Goal: Information Seeking & Learning: Learn about a topic

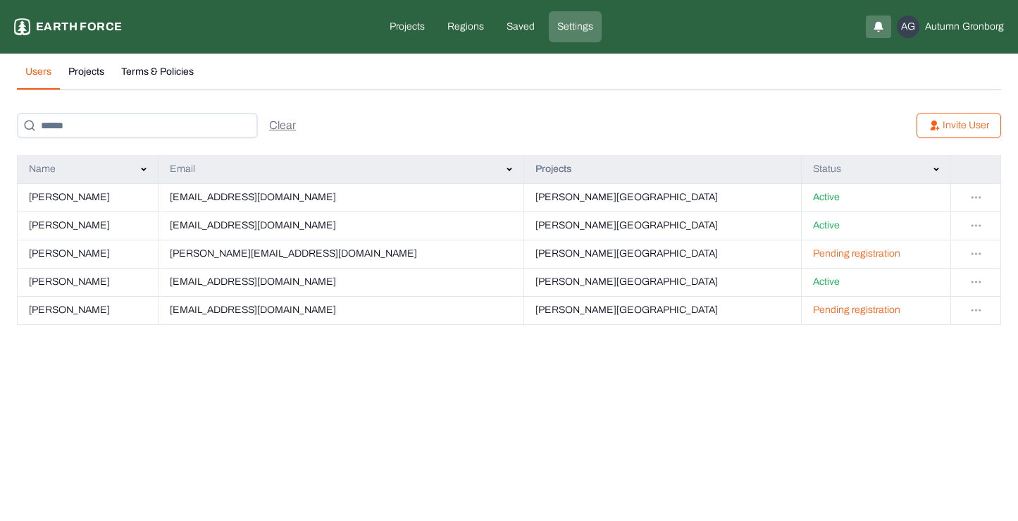
click at [976, 251] on html "Settings Earth force Projects Regions Saved Settings AG [PERSON_NAME] Users Pro…" at bounding box center [509, 171] width 1018 height 342
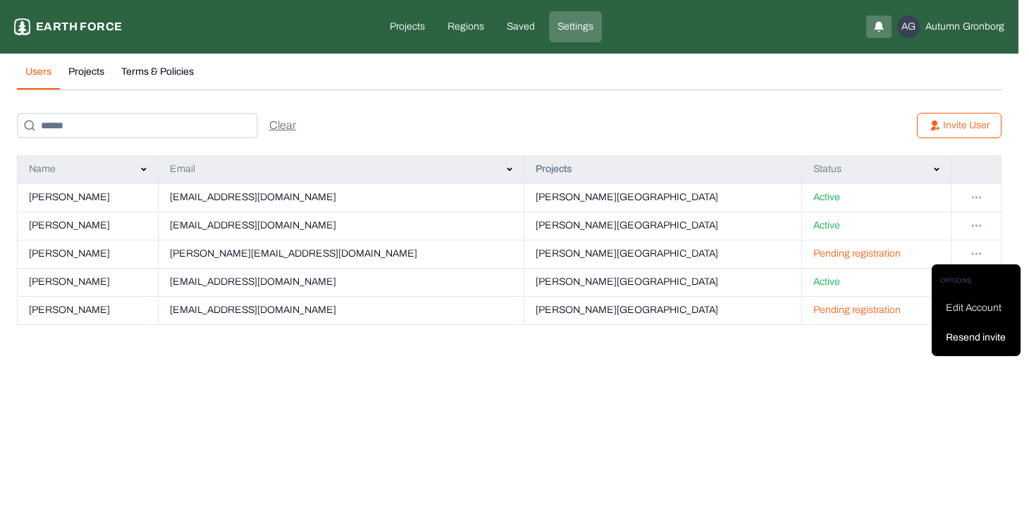
click at [972, 343] on div "Resend invite" at bounding box center [979, 337] width 66 height 14
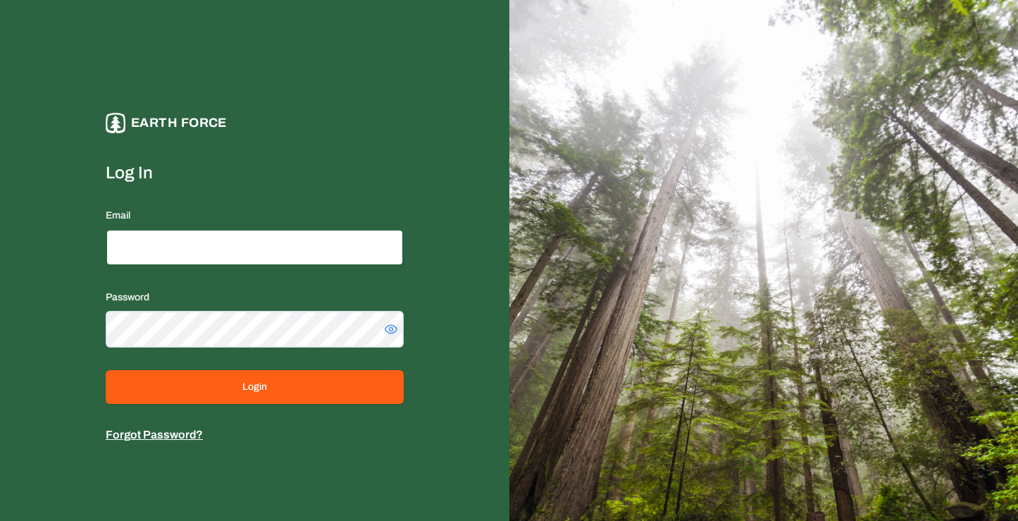
click at [168, 250] on input "Email" at bounding box center [255, 247] width 298 height 37
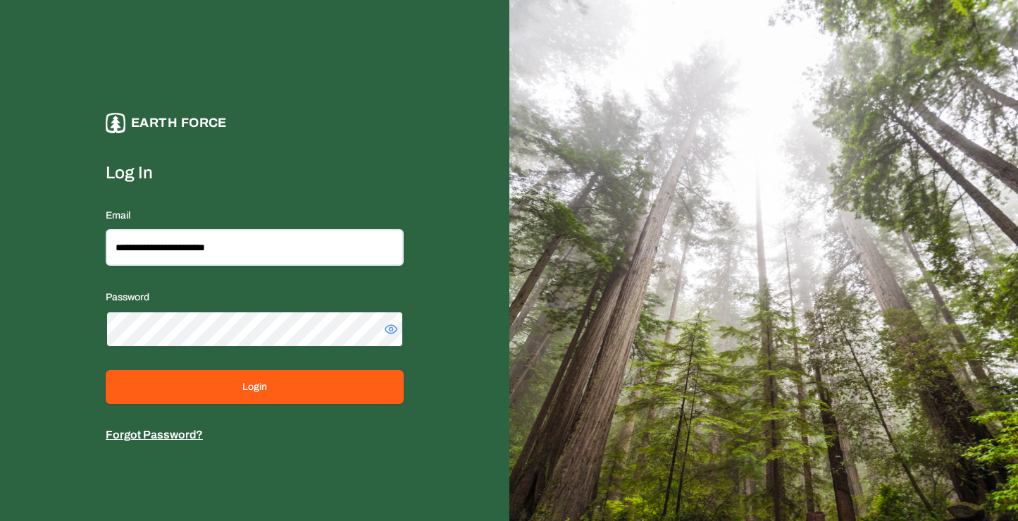
click at [106, 370] on button "Login" at bounding box center [255, 387] width 298 height 34
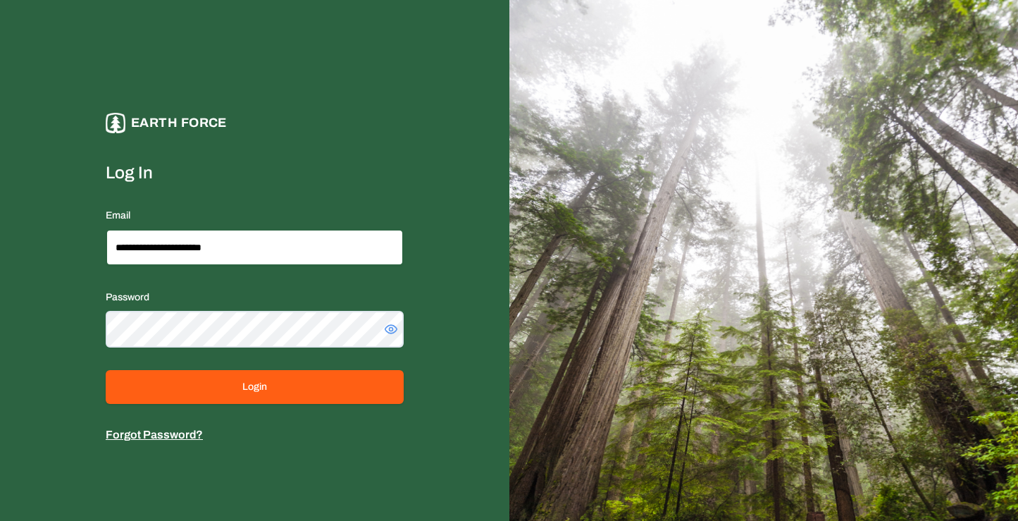
type input "**********"
click at [385, 335] on icon at bounding box center [391, 329] width 14 height 14
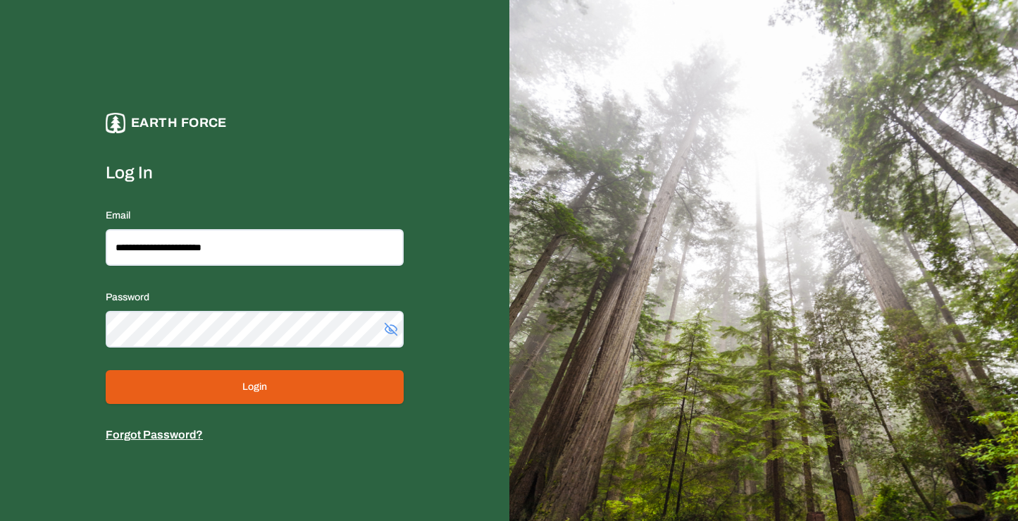
click at [251, 390] on button "Login" at bounding box center [255, 387] width 298 height 34
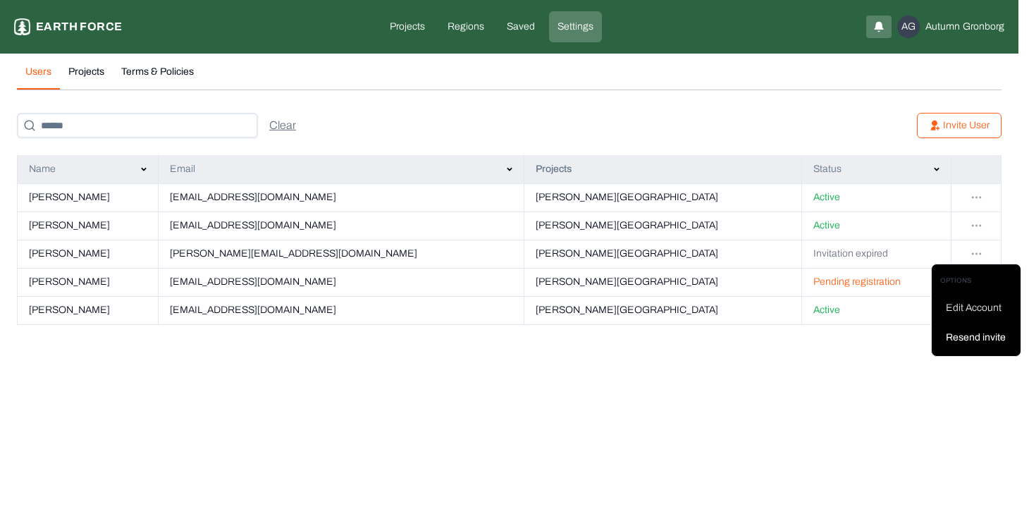
click at [979, 252] on html "Settings Earth force Projects Regions Saved Settings AG Autumn Gronborg Users P…" at bounding box center [514, 171] width 1029 height 342
click at [984, 341] on div "Resend invite" at bounding box center [979, 337] width 66 height 14
click at [402, 21] on html "Settings Earth force Projects Regions Saved Settings AG Autumn Gronborg Users P…" at bounding box center [514, 171] width 1029 height 342
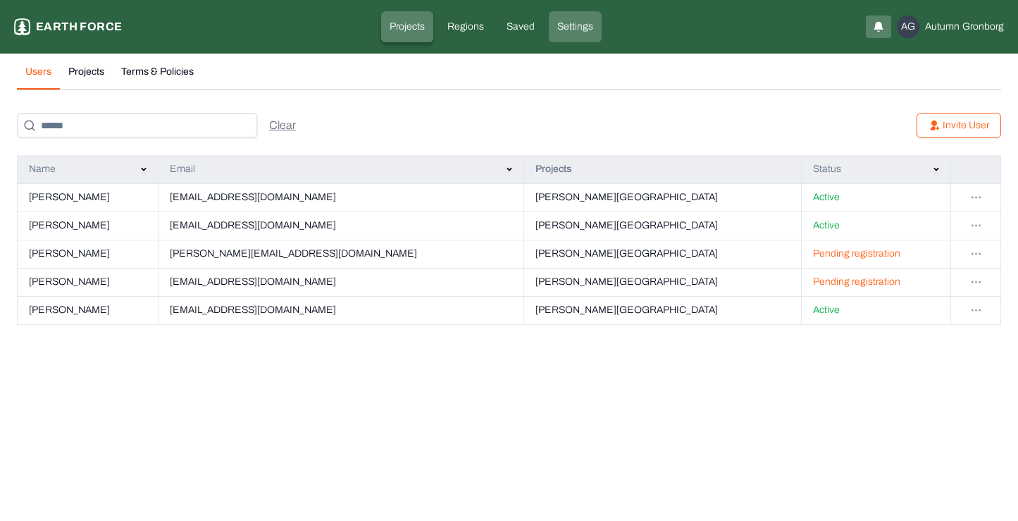
click at [402, 21] on p "Projects" at bounding box center [407, 27] width 35 height 14
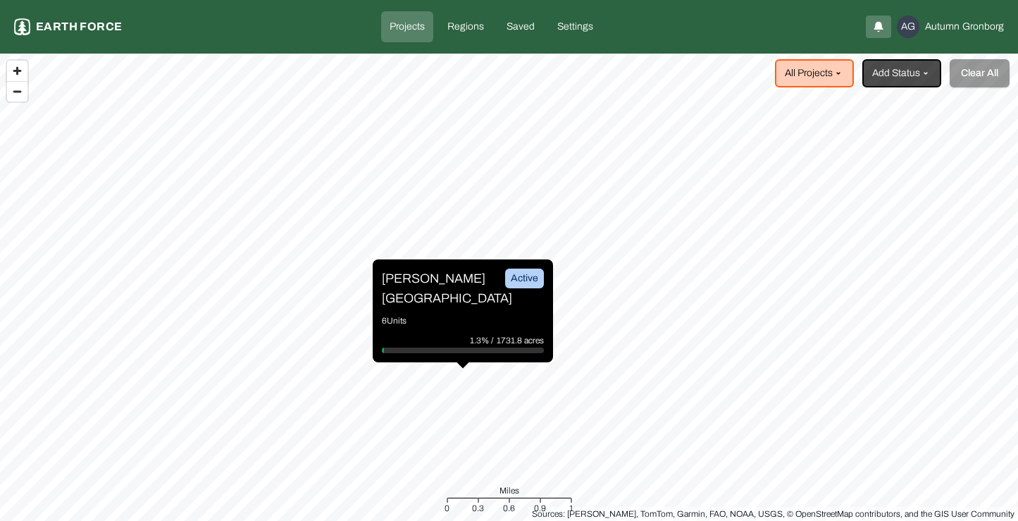
click at [453, 301] on div "Lewis Ranch Active 6 Units 1.3% / 1731.8 acres" at bounding box center [463, 310] width 180 height 103
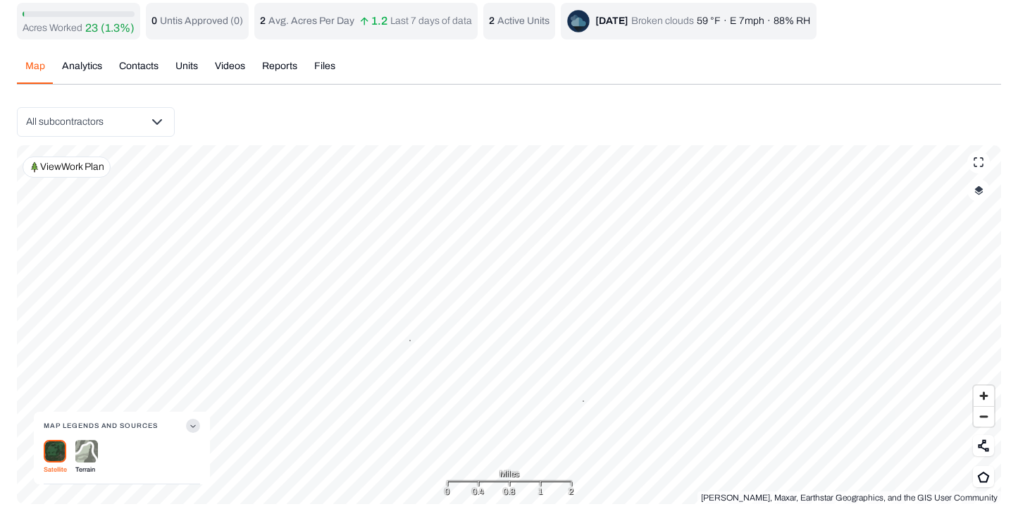
scroll to position [40, 0]
click at [193, 60] on div "Acres Worked 23 (1.3%) 0 Untis Approved ( 0 ) 2 Avg. Acres Per Day 1.2 Last 7 d…" at bounding box center [509, 253] width 984 height 501
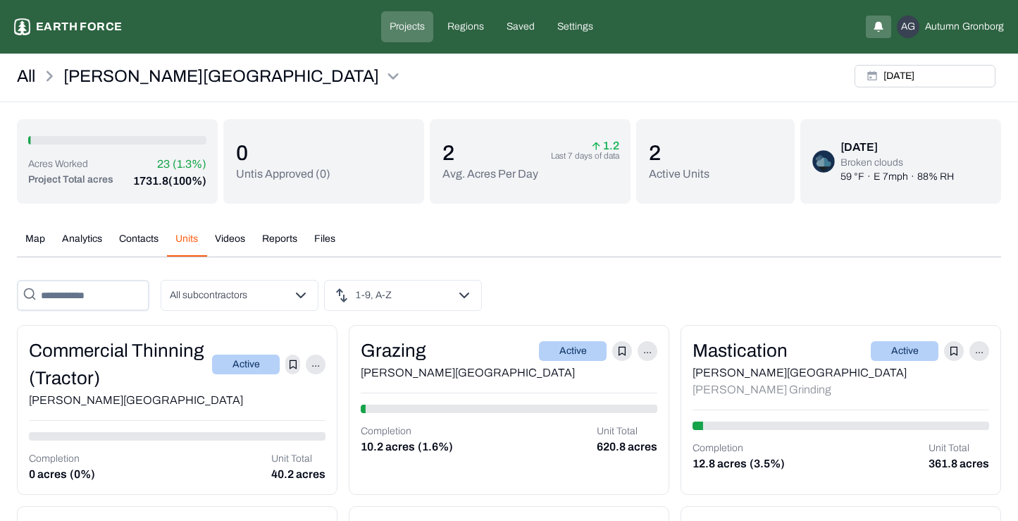
click at [140, 237] on button "Contacts" at bounding box center [139, 244] width 56 height 25
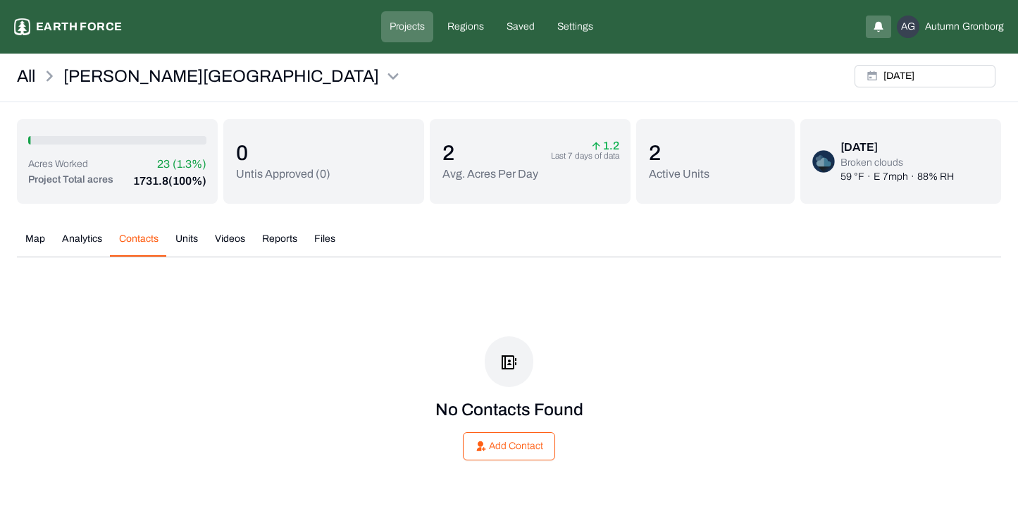
click at [88, 237] on button "Analytics" at bounding box center [82, 244] width 57 height 25
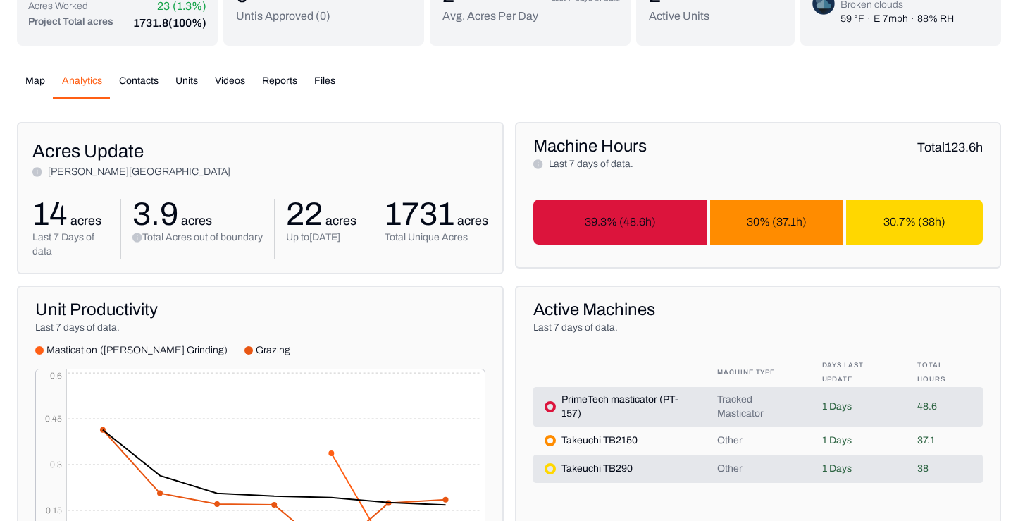
scroll to position [156, 0]
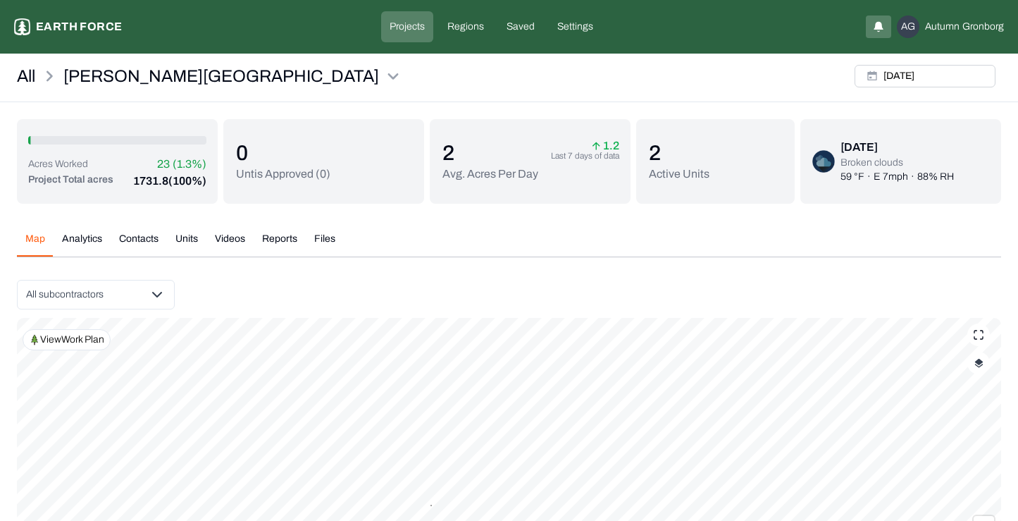
click at [269, 239] on button "Reports" at bounding box center [280, 244] width 52 height 25
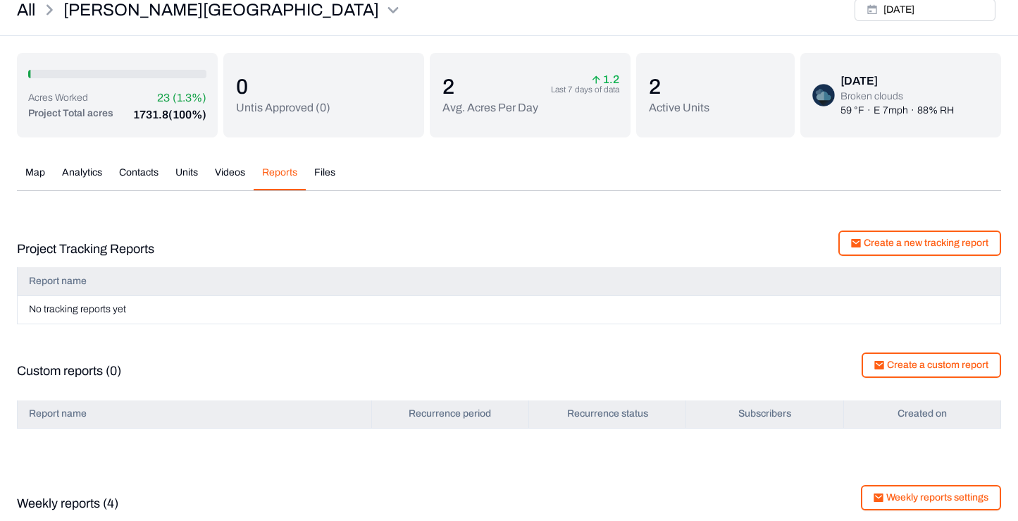
scroll to position [1, 0]
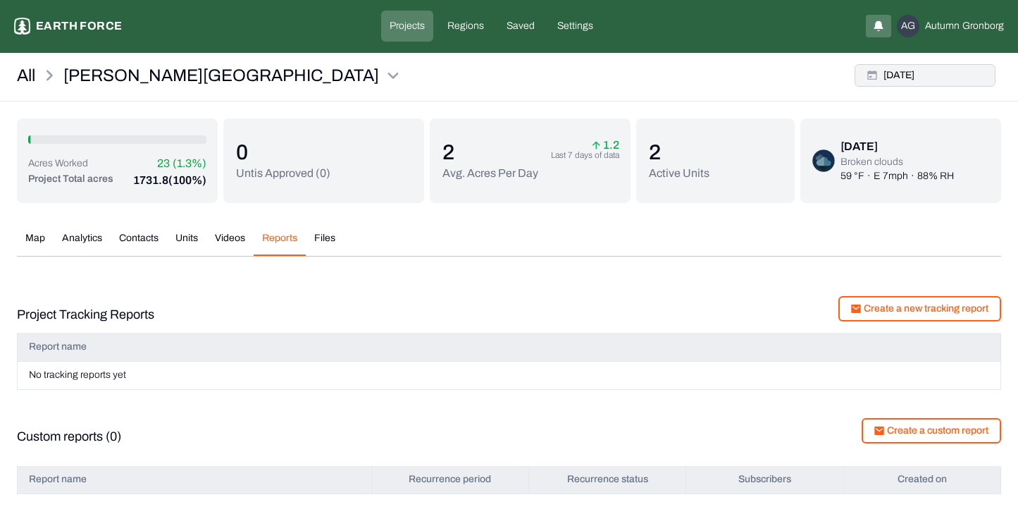
click at [919, 72] on button "Mon, Sep, 29, 2025" at bounding box center [925, 75] width 141 height 23
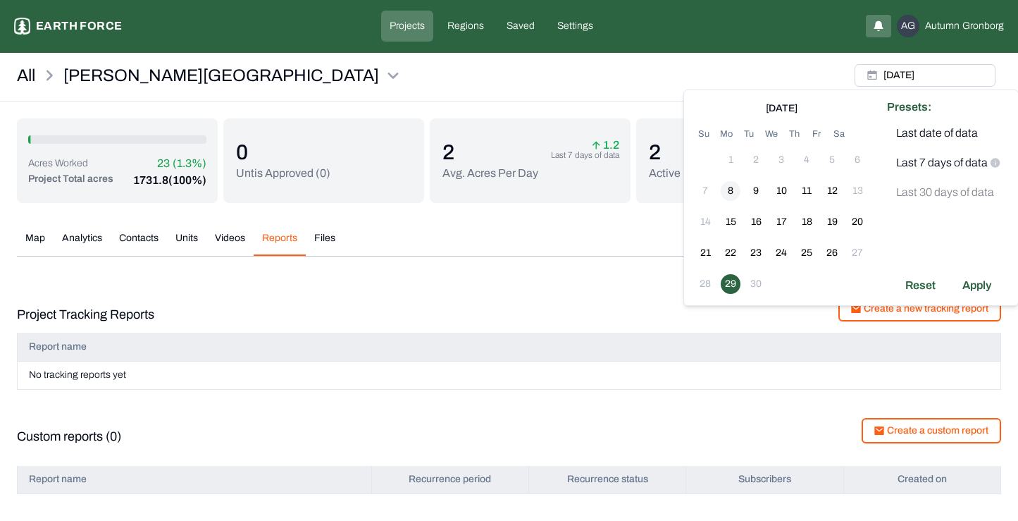
click at [731, 190] on button "8" at bounding box center [731, 191] width 20 height 20
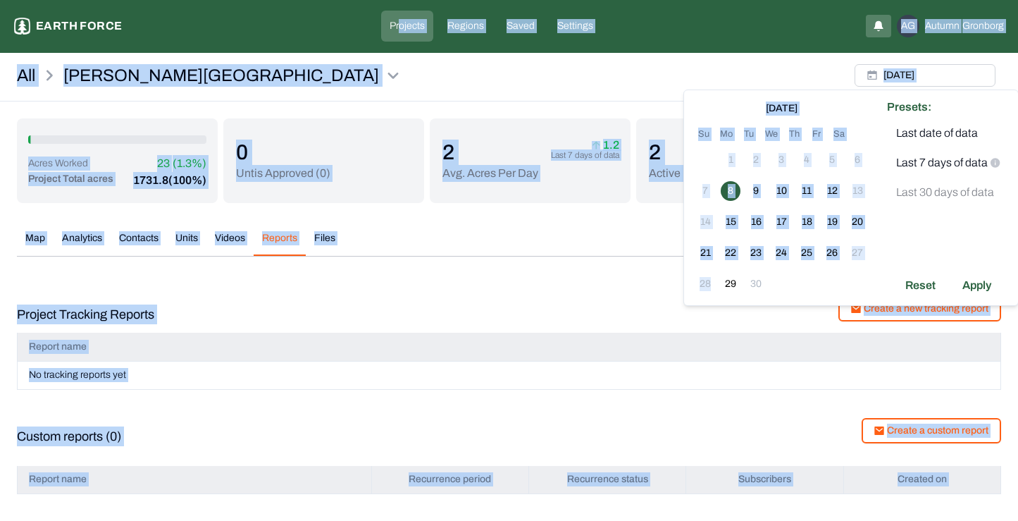
click at [721, 291] on td "29" at bounding box center [730, 283] width 25 height 25
click at [600, 311] on div "Project Tracking Reports Create a new tracking report" at bounding box center [509, 314] width 984 height 37
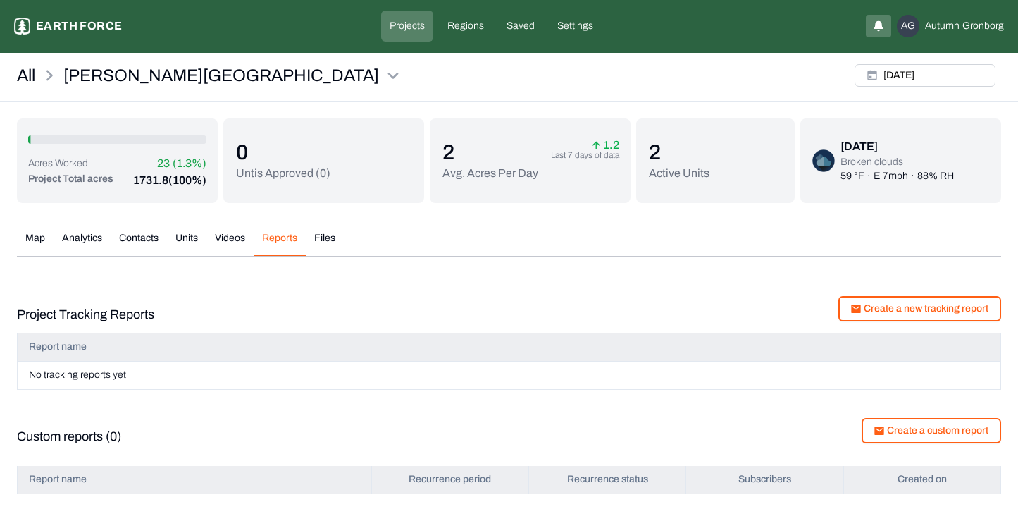
click at [79, 241] on button "Analytics" at bounding box center [82, 243] width 57 height 25
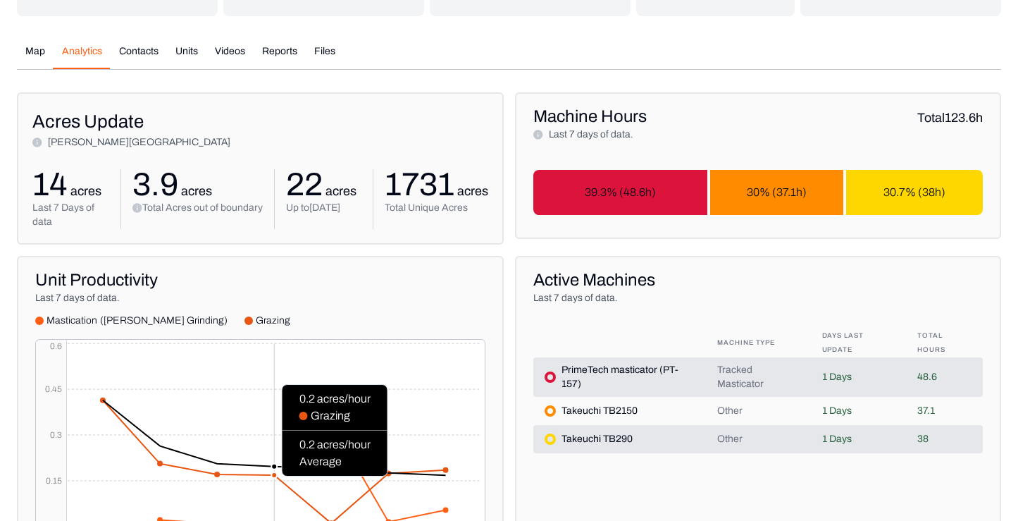
scroll to position [189, 0]
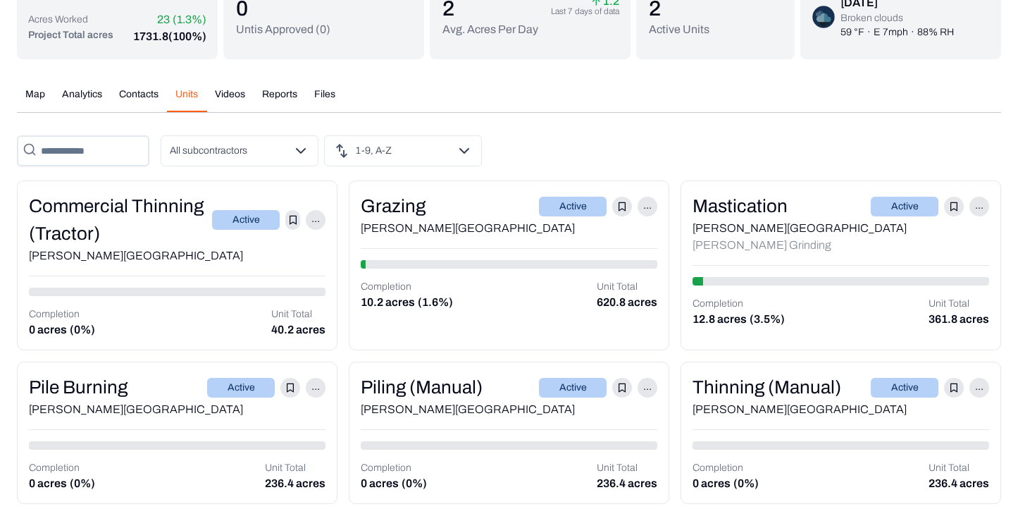
scroll to position [144, 0]
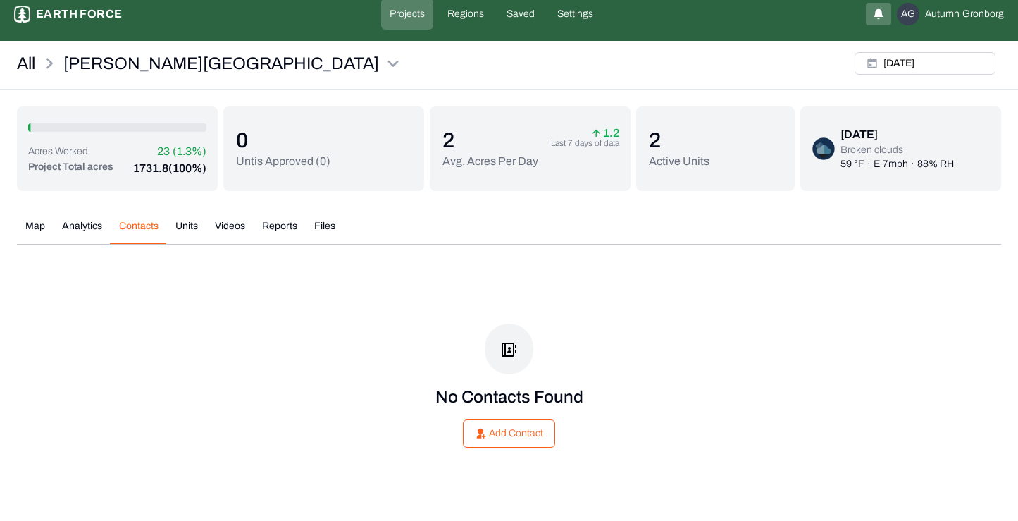
scroll to position [13, 0]
click at [129, 89] on div "All Lewis Ranch Mon, Sep, 29, 2025 Acres Worked 23 (1.3%) Project Total acres 1…" at bounding box center [509, 275] width 1018 height 457
click at [43, 218] on div "Map Analytics Contacts Units Videos Reports Files Mon, Sep, 29, 2025 All subcon…" at bounding box center [509, 356] width 984 height 296
click at [39, 224] on button "Map" at bounding box center [35, 231] width 37 height 25
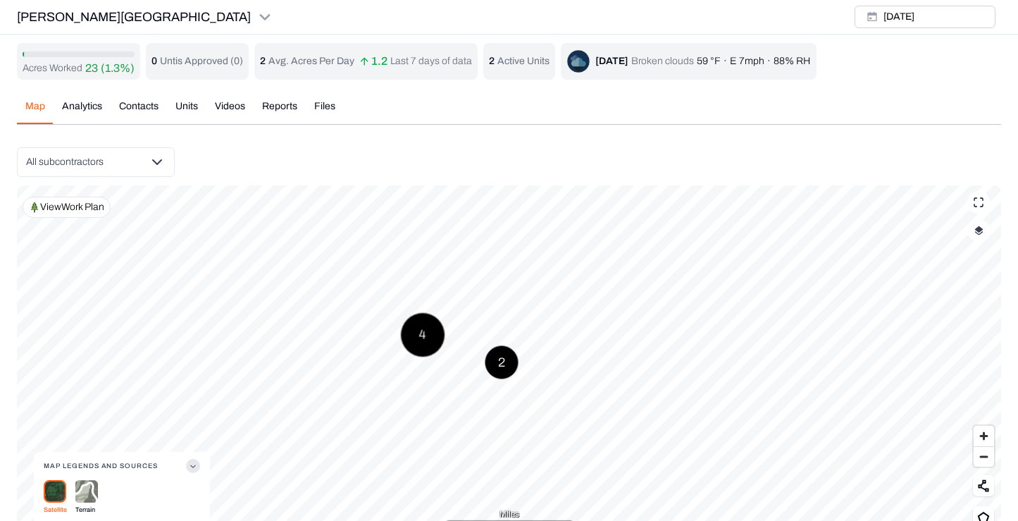
click at [89, 173] on html "Lewis Ranch Earth force Projects Regions Saved Settings AG Autumn Gronborg Lewi…" at bounding box center [509, 280] width 1018 height 561
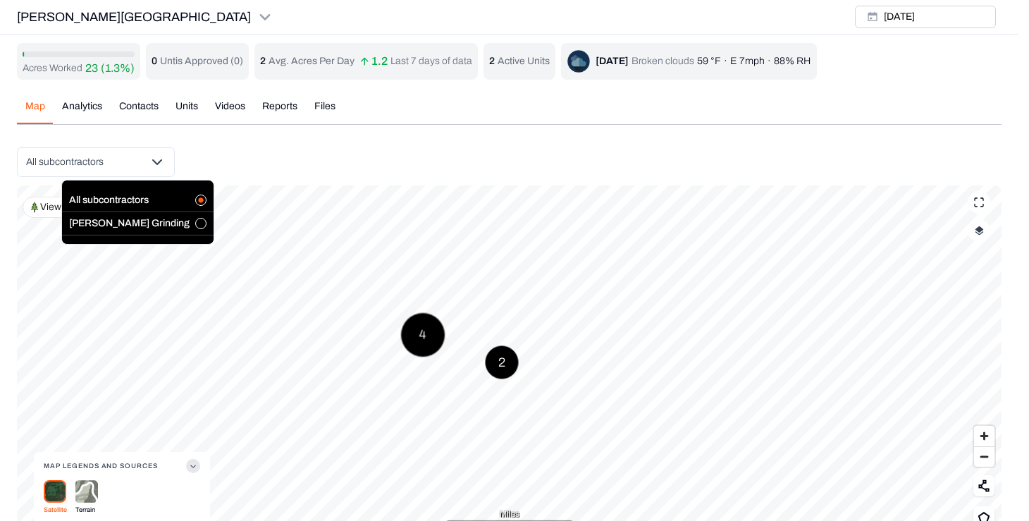
click at [106, 221] on label "Kingsley Grinding" at bounding box center [129, 223] width 120 height 10
click at [195, 221] on button "button" at bounding box center [200, 223] width 11 height 11
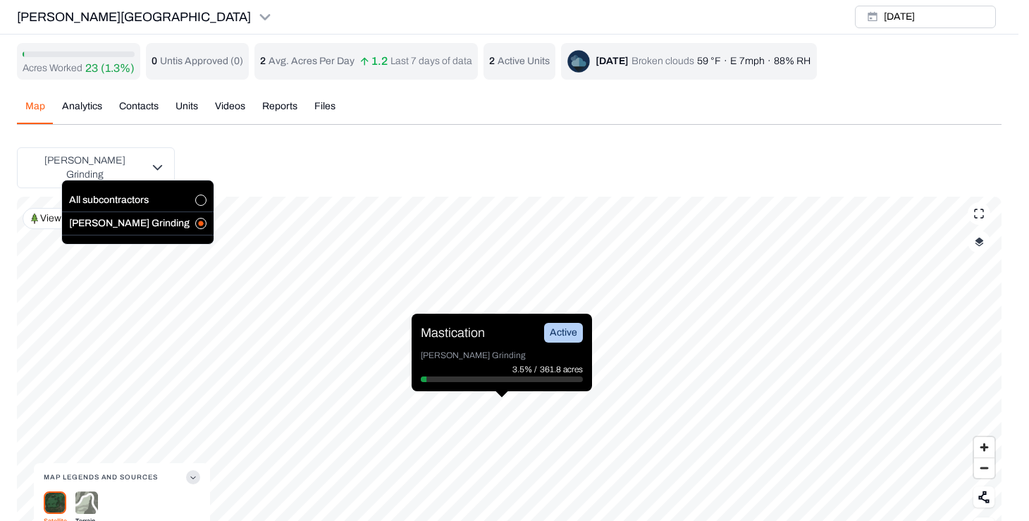
click at [27, 213] on html "Lewis Ranch Earth force Projects Regions Saved Settings AG Autumn Gronborg Lewi…" at bounding box center [514, 286] width 1029 height 572
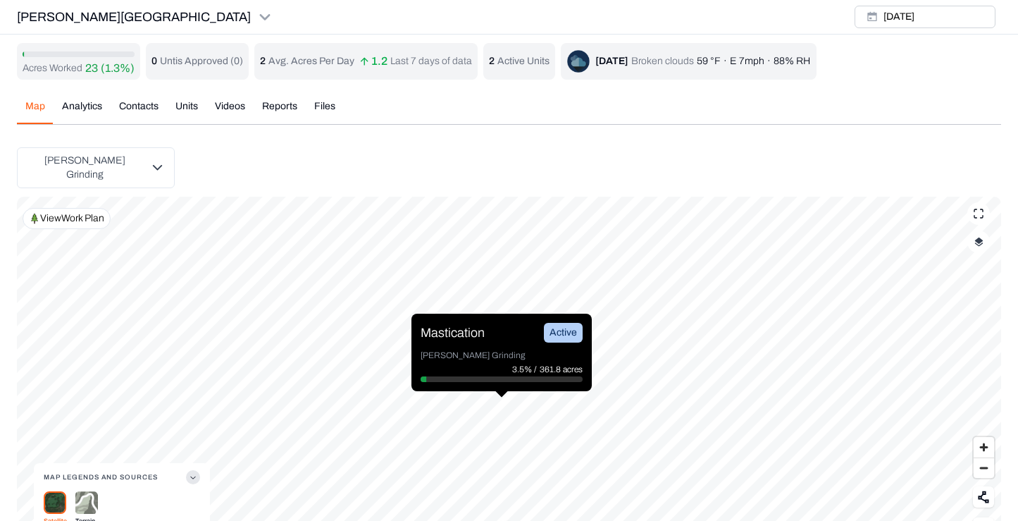
click at [65, 211] on p "View Work Plan" at bounding box center [72, 218] width 64 height 14
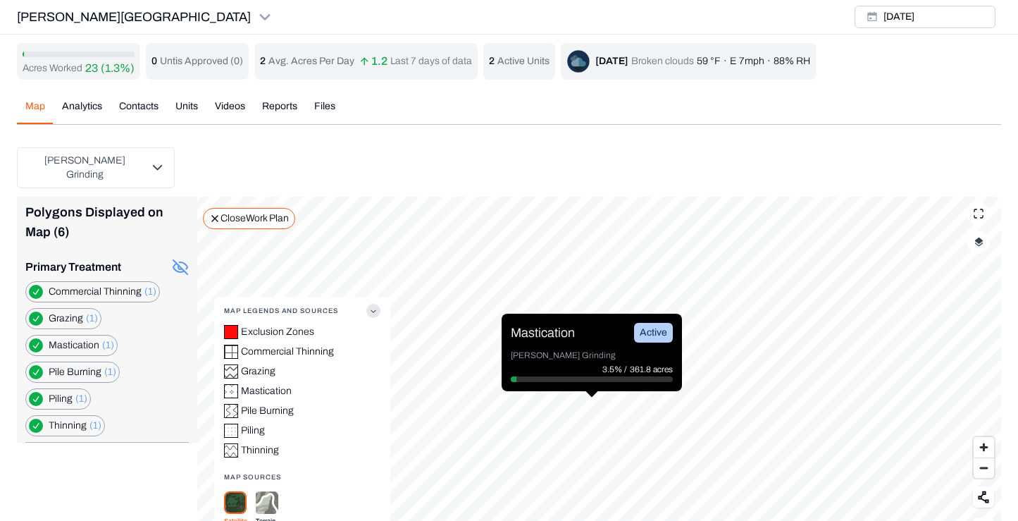
click at [36, 311] on button "button" at bounding box center [36, 318] width 14 height 14
